Goal: Information Seeking & Learning: Learn about a topic

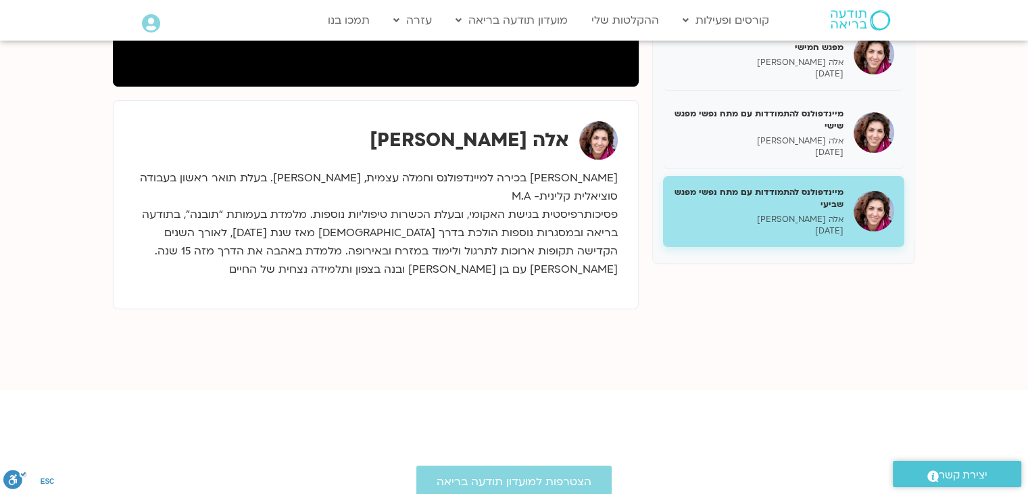
scroll to position [449, 0]
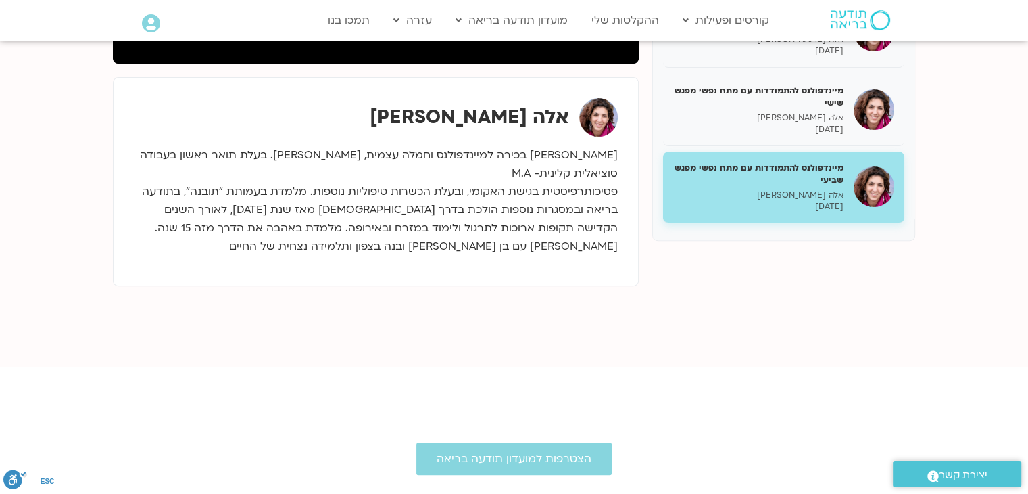
click at [755, 208] on p "[DATE]" at bounding box center [758, 206] width 170 height 11
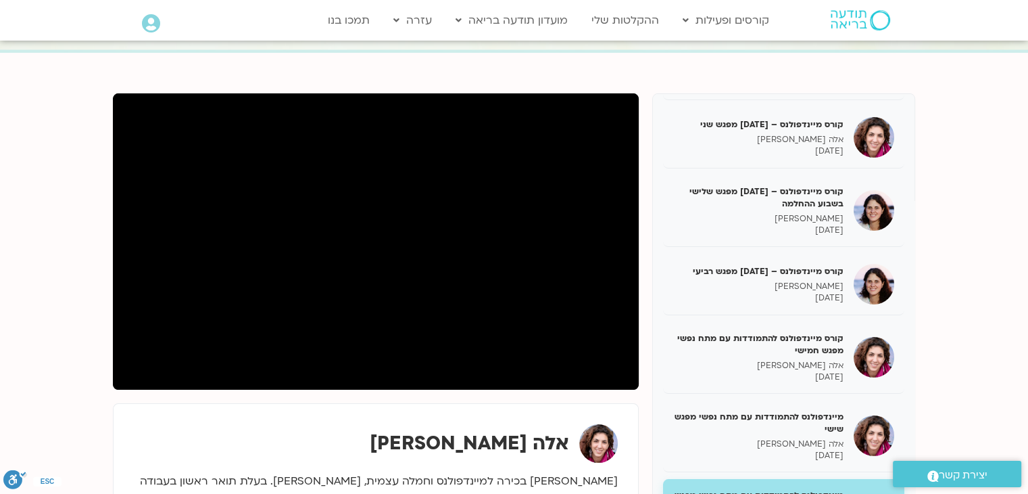
scroll to position [111, 0]
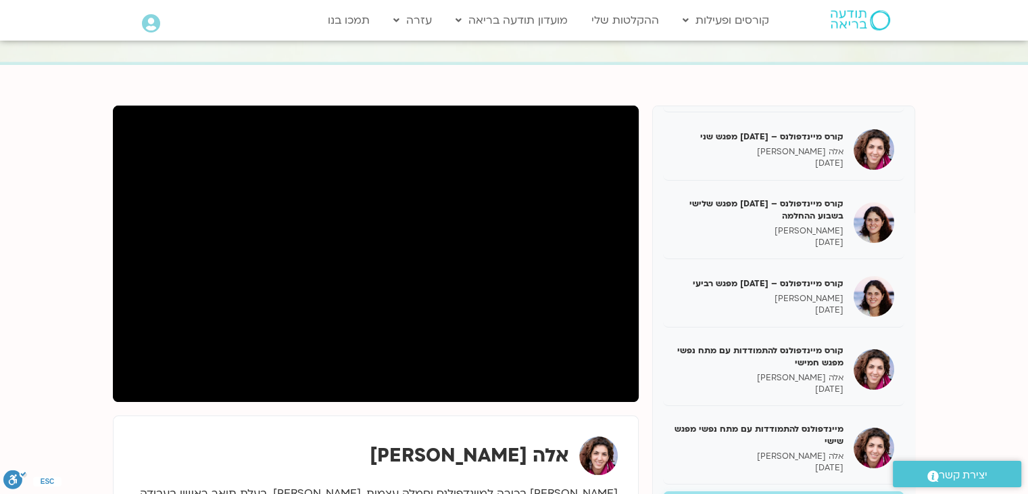
click at [955, 279] on section "קורס מיינדפולנס – [DATE] מפגש ראשון [PERSON_NAME] [DATE] קורס מיינדפולנס – [DAT…" at bounding box center [514, 385] width 1028 height 640
click at [79, 285] on section "קורס מיינדפולנס – [DATE] מפגש ראשון [PERSON_NAME] [DATE] קורס מיינדפולנס – [DAT…" at bounding box center [514, 385] width 1028 height 640
click at [57, 270] on section "קורס מיינדפולנס – [DATE] מפגש ראשון [PERSON_NAME] [DATE] קורס מיינדפולנס – [DAT…" at bounding box center [514, 385] width 1028 height 640
click at [85, 314] on section "קורס מיינדפולנס – [DATE] מפגש ראשון [PERSON_NAME] [DATE] קורס מיינדפולנס – [DAT…" at bounding box center [514, 385] width 1028 height 640
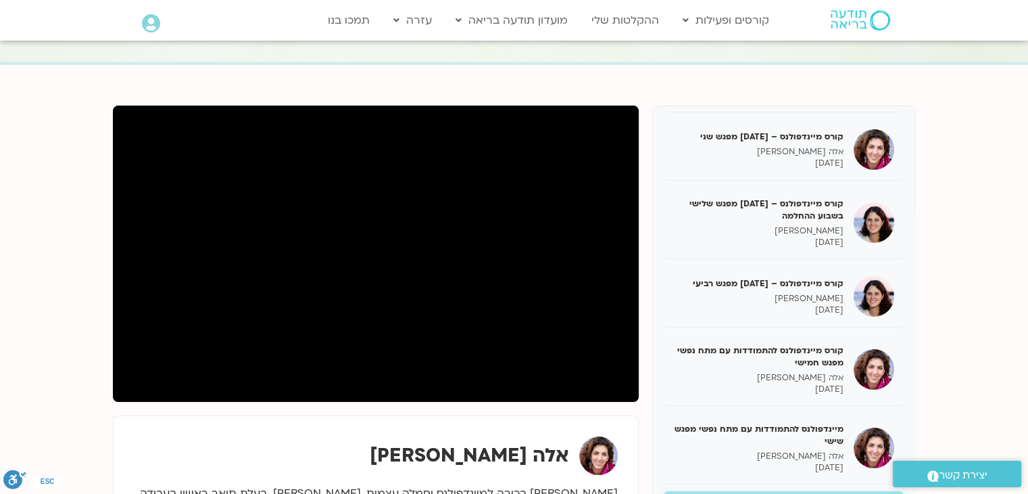
click at [26, 262] on section "קורס מיינדפולנס – [DATE] מפגש ראשון [PERSON_NAME] [DATE] קורס מיינדפולנס – [DAT…" at bounding box center [514, 385] width 1028 height 640
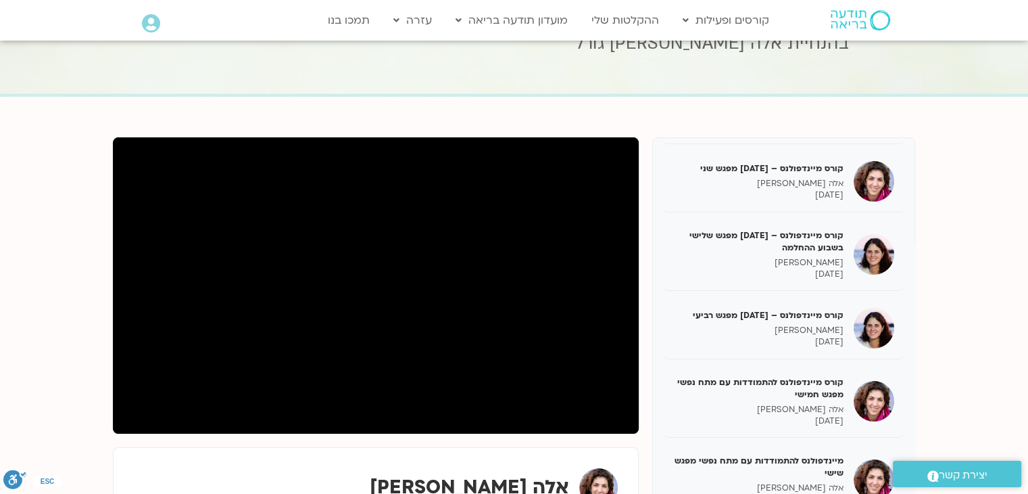
scroll to position [135, 0]
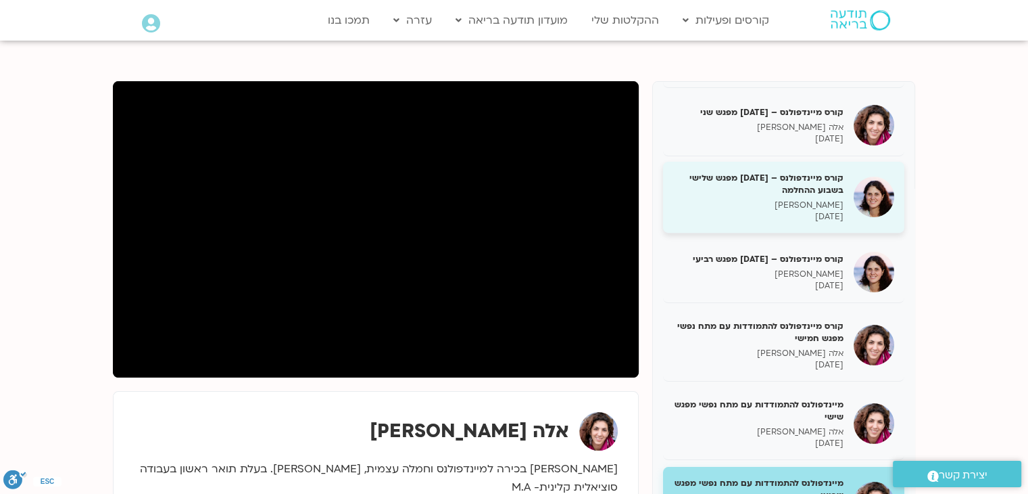
click at [794, 209] on p "[PERSON_NAME]" at bounding box center [758, 204] width 170 height 11
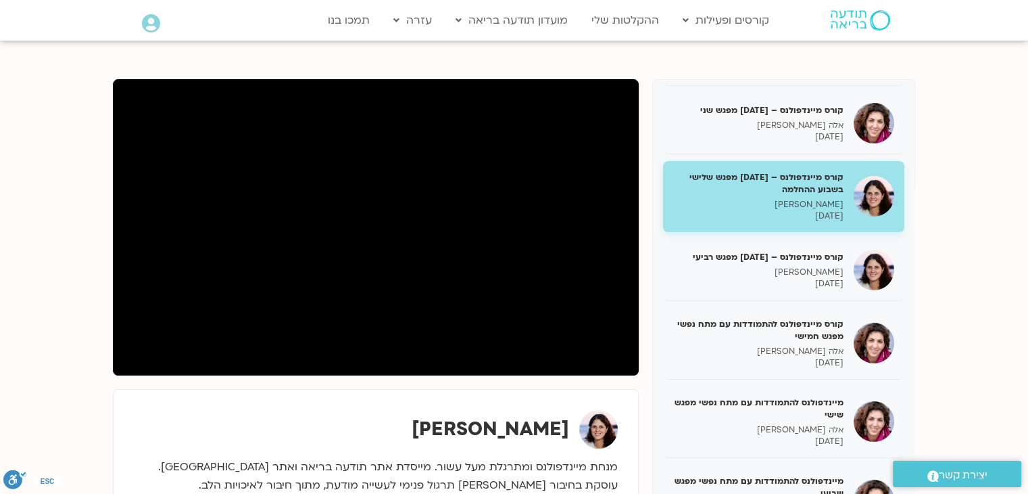
scroll to position [135, 0]
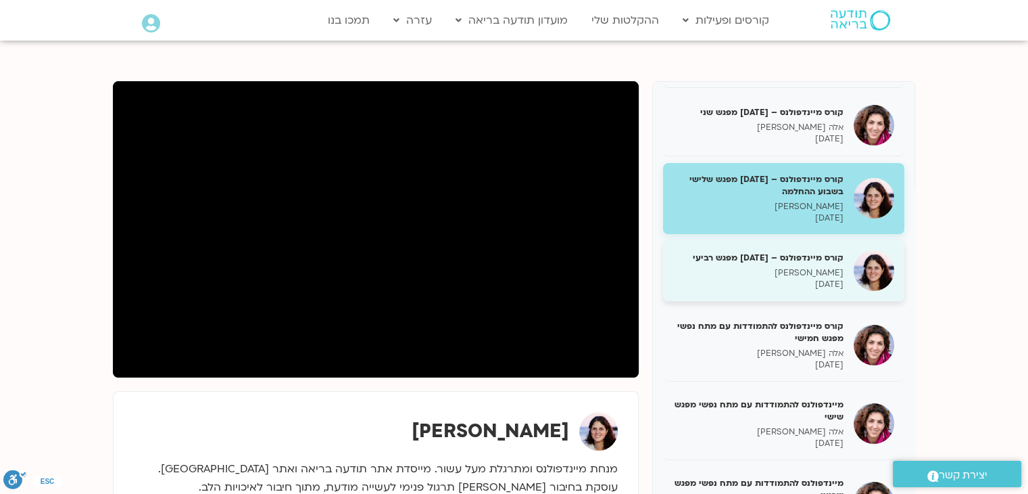
click at [779, 261] on h5 "קורס מיינדפולנס – [DATE] מפגש רביעי" at bounding box center [758, 258] width 170 height 12
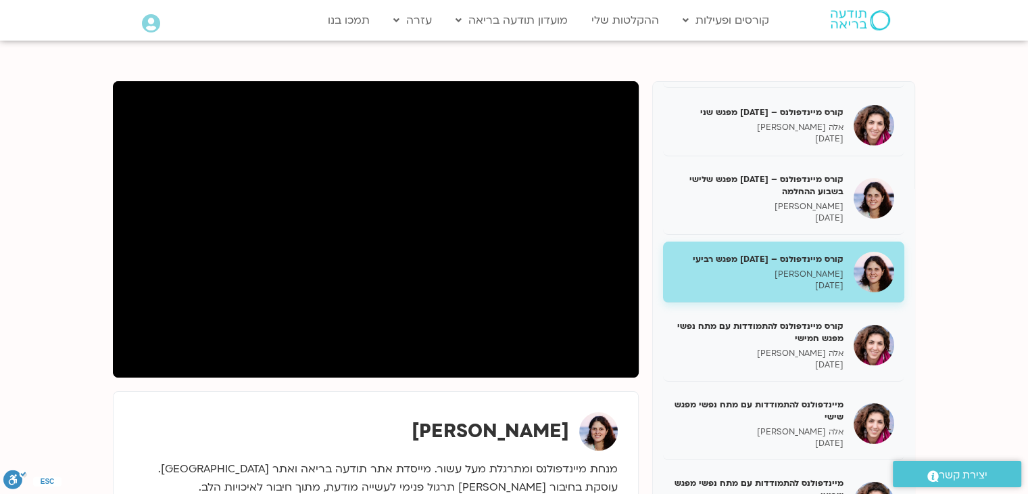
click at [38, 279] on section "קורס מיינדפולנס – [DATE] מפגש ראשון [PERSON_NAME] [DATE] קורס מיינדפולנס – [DAT…" at bounding box center [514, 432] width 1028 height 782
